Goal: Information Seeking & Learning: Learn about a topic

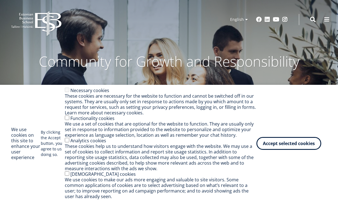
click at [295, 142] on button "Accept selected cookies" at bounding box center [289, 143] width 65 height 13
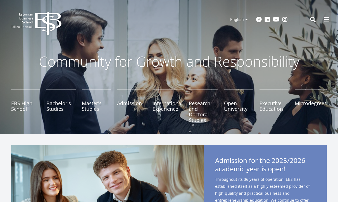
click at [94, 106] on link "Master's Studies" at bounding box center [96, 106] width 29 height 34
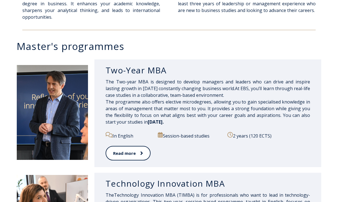
scroll to position [236, 0]
click at [130, 149] on link "Read more" at bounding box center [128, 153] width 45 height 15
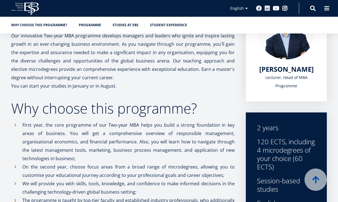
scroll to position [135, 0]
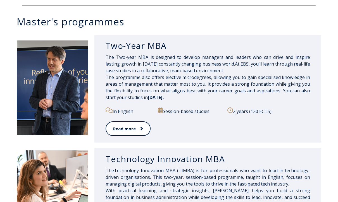
scroll to position [267, 0]
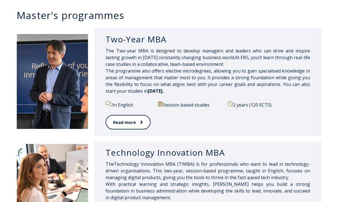
click at [125, 122] on link "Read more" at bounding box center [128, 122] width 45 height 15
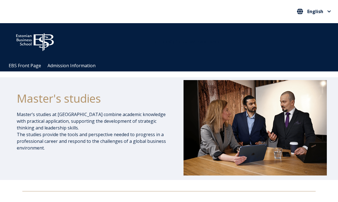
scroll to position [286, 0]
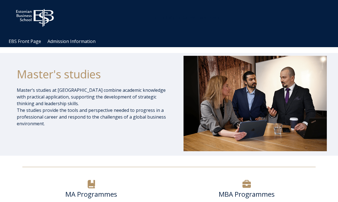
scroll to position [0, 0]
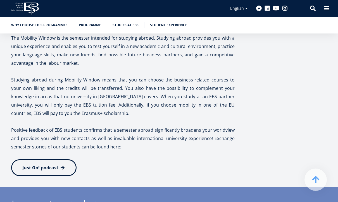
scroll to position [1243, 0]
